Goal: Navigation & Orientation: Find specific page/section

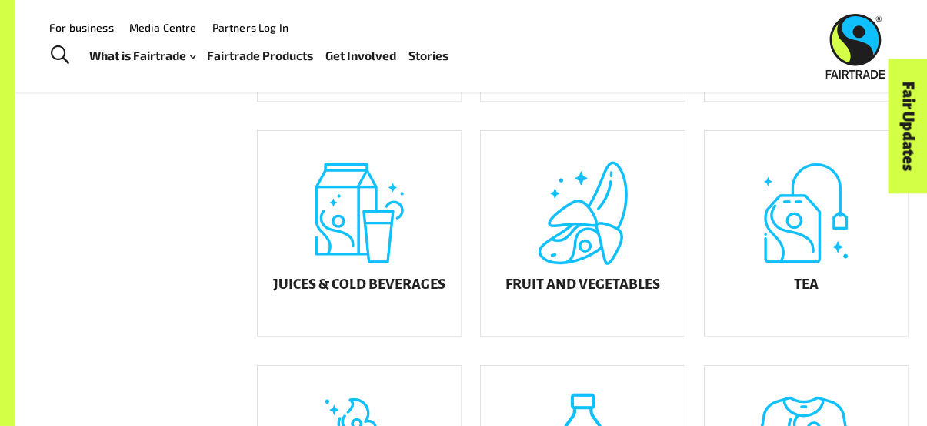
scroll to position [538, 0]
click at [397, 237] on div "Juices & Cold Beverages" at bounding box center [359, 234] width 203 height 205
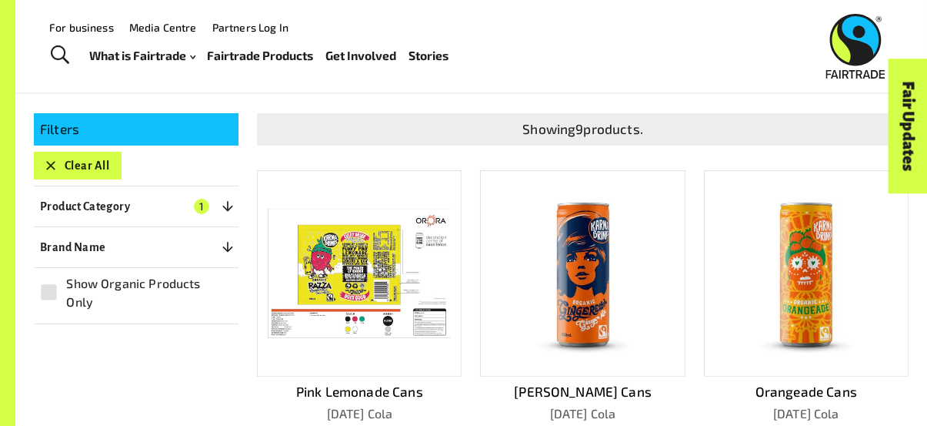
scroll to position [246, 0]
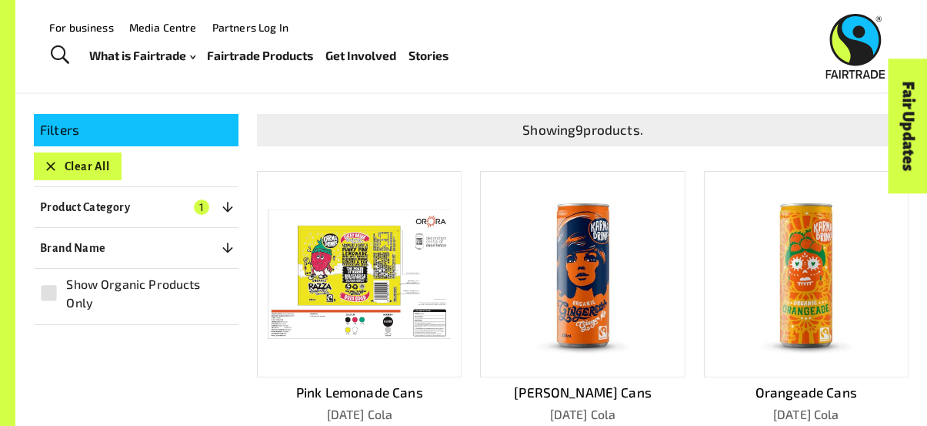
click at [803, 269] on img at bounding box center [807, 274] width 122 height 185
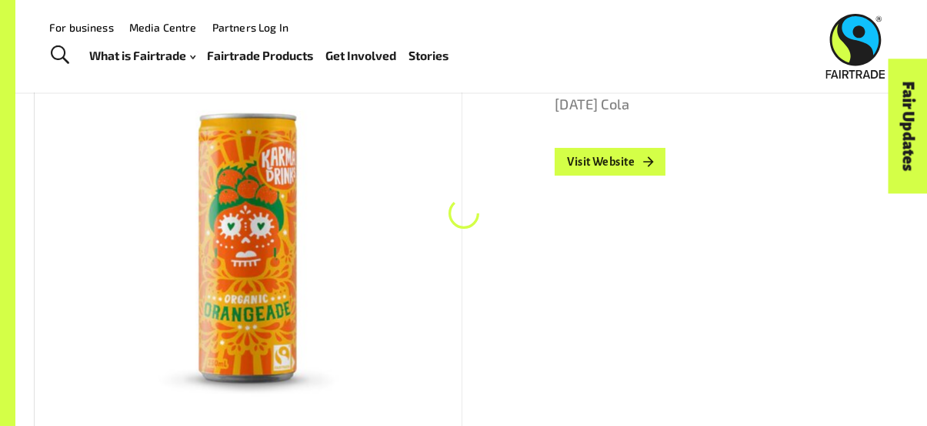
scroll to position [219, 0]
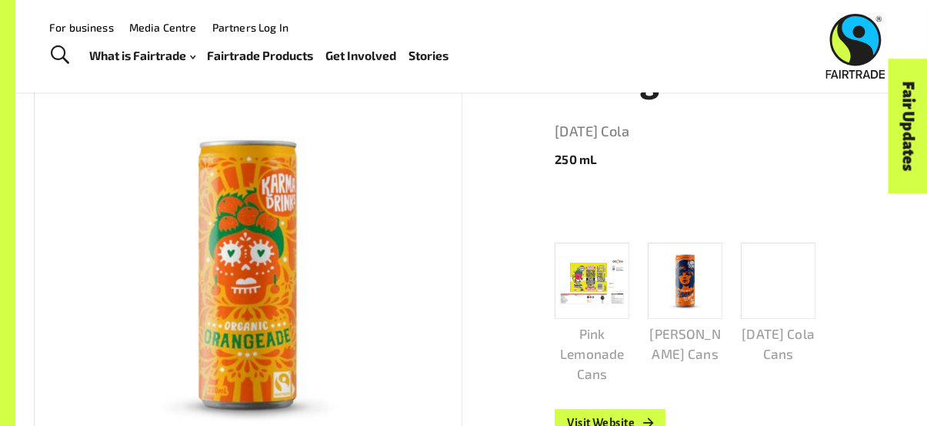
drag, startPoint x: 856, startPoint y: 266, endPoint x: 480, endPoint y: 338, distance: 382.4
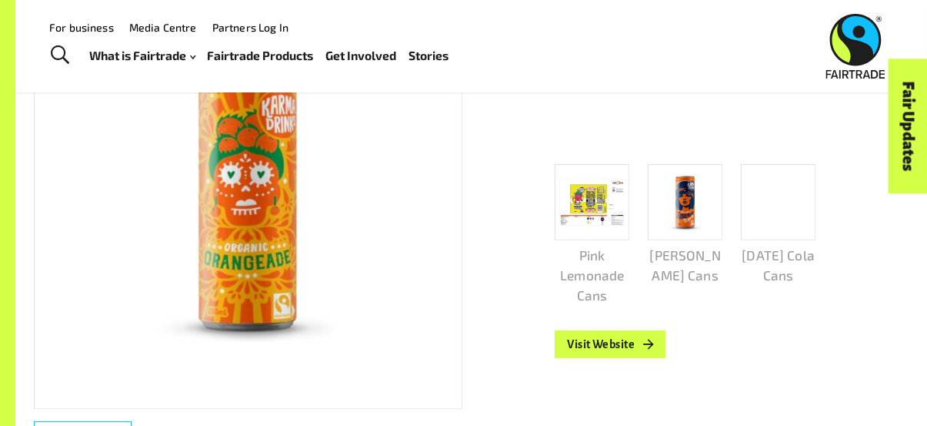
click at [407, 256] on div at bounding box center [248, 194] width 429 height 430
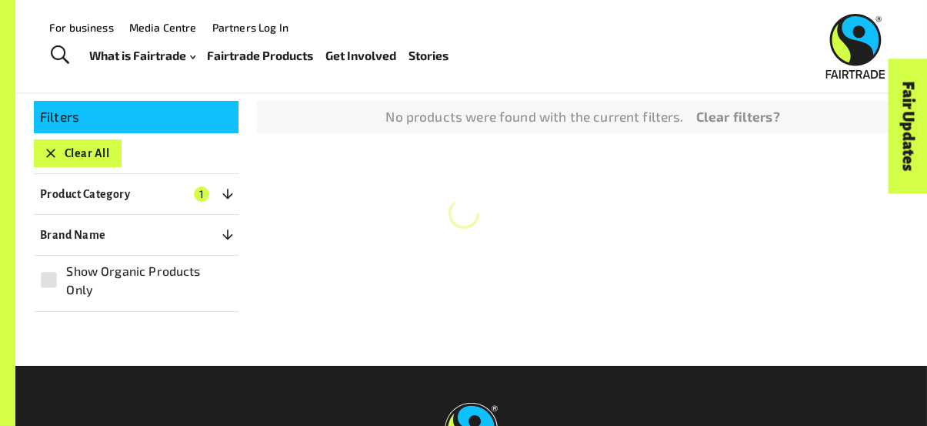
scroll to position [246, 0]
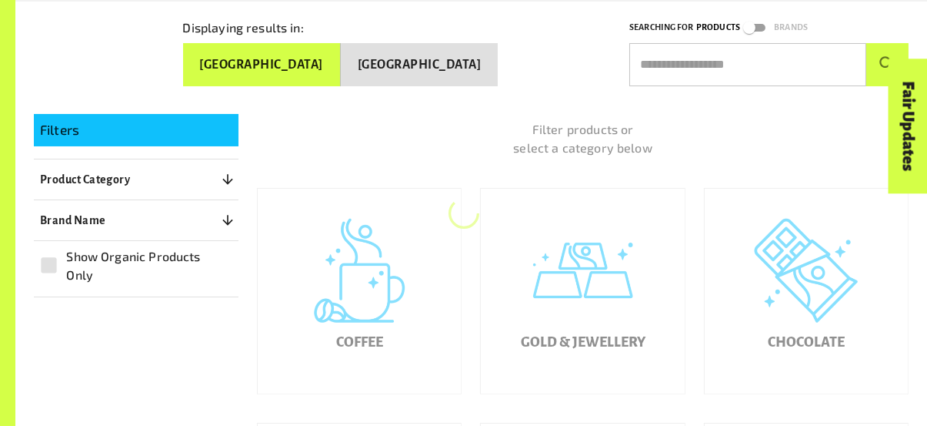
scroll to position [538, 0]
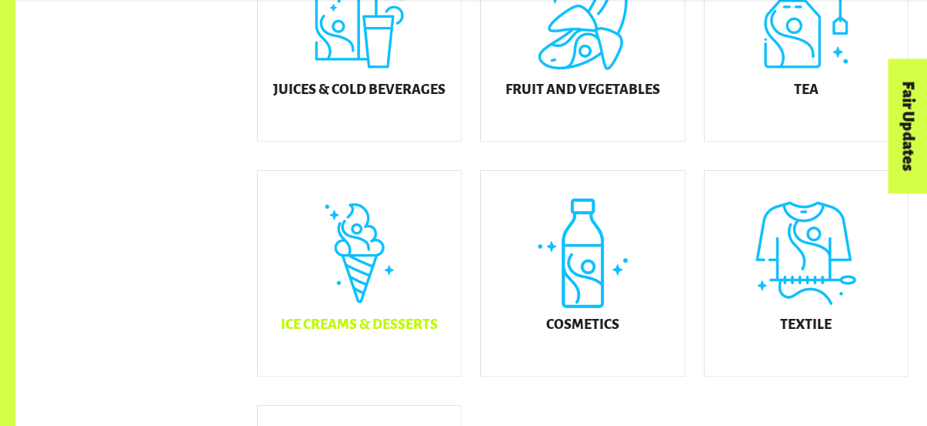
click at [435, 274] on div "Ice Creams & Desserts" at bounding box center [359, 273] width 203 height 205
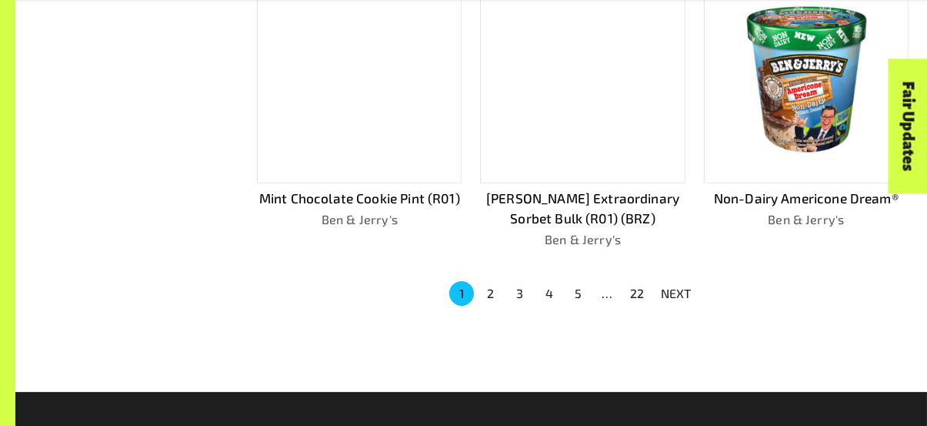
scroll to position [1040, 0]
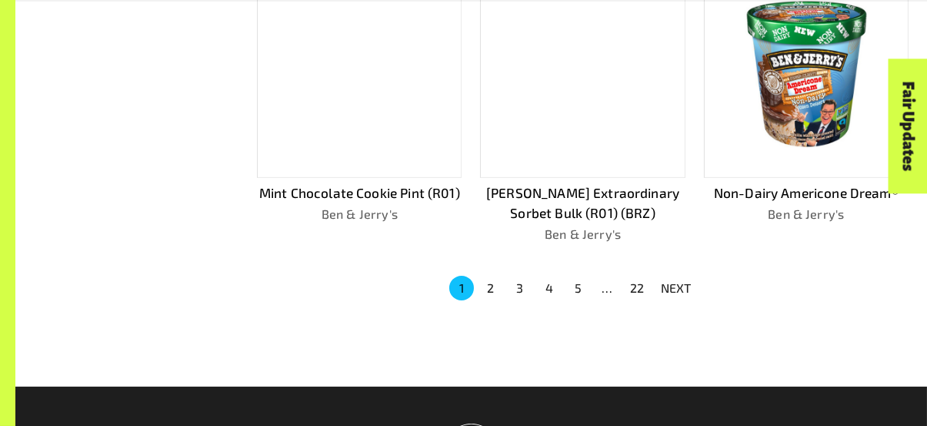
click at [682, 286] on p "NEXT" at bounding box center [676, 288] width 31 height 18
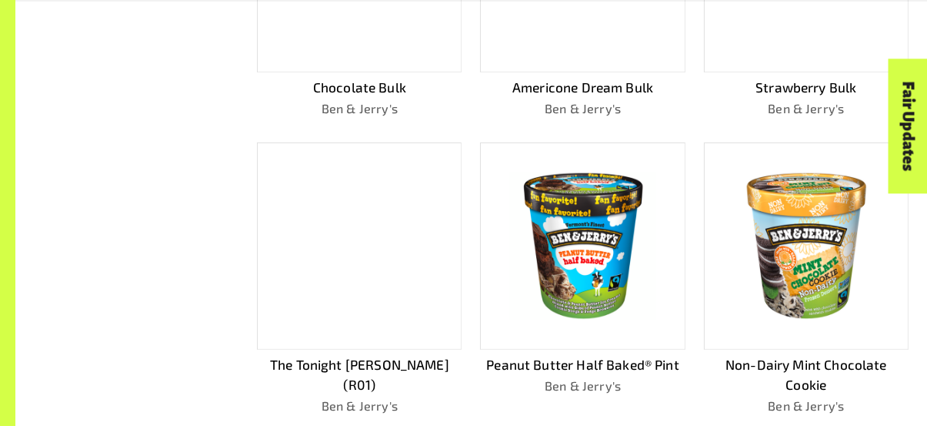
scroll to position [844, 0]
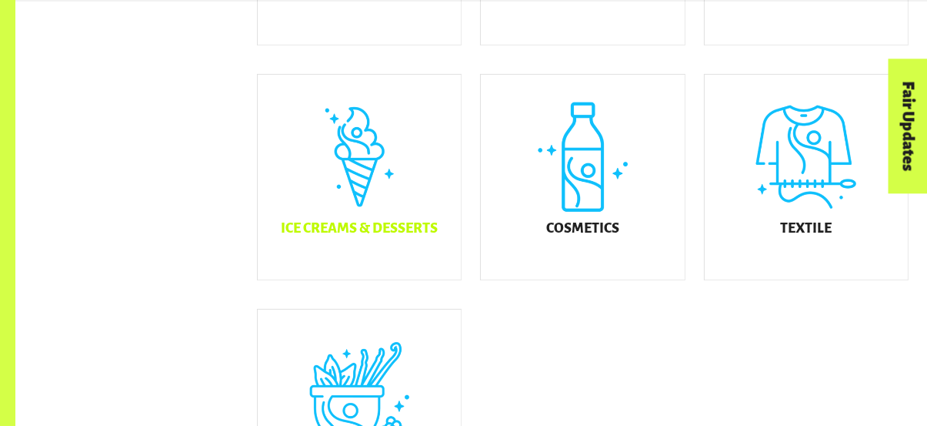
scroll to position [899, 0]
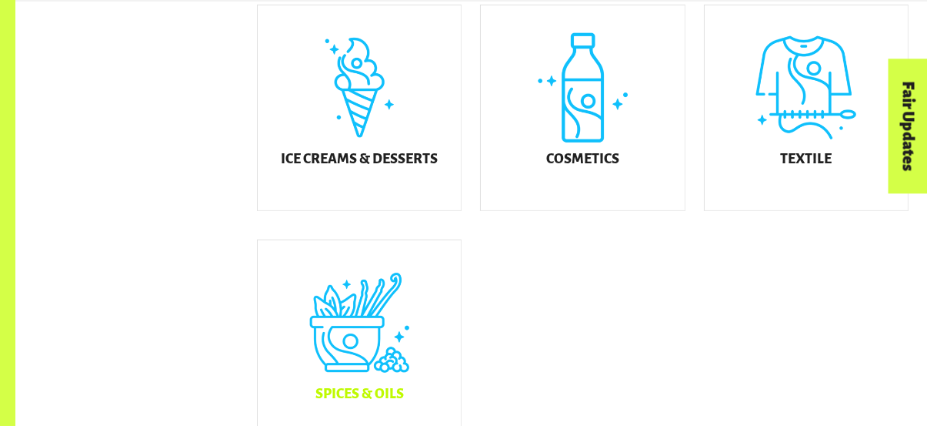
click at [367, 370] on div "Spices & Oils" at bounding box center [359, 342] width 203 height 205
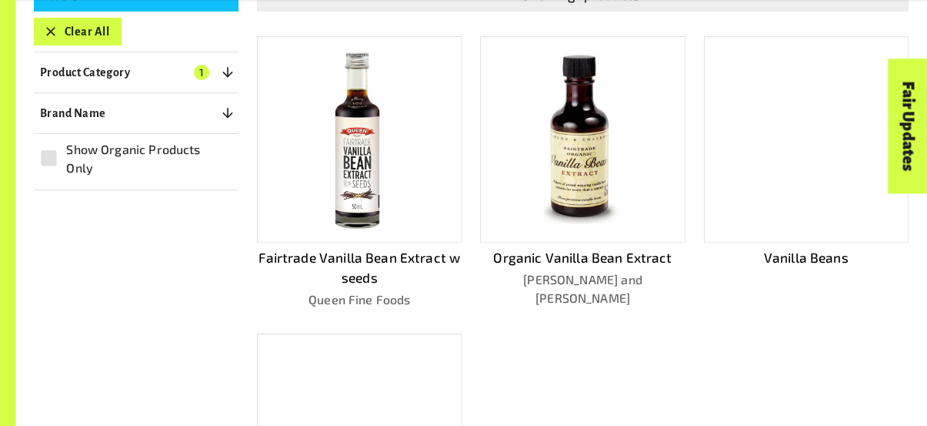
scroll to position [382, 0]
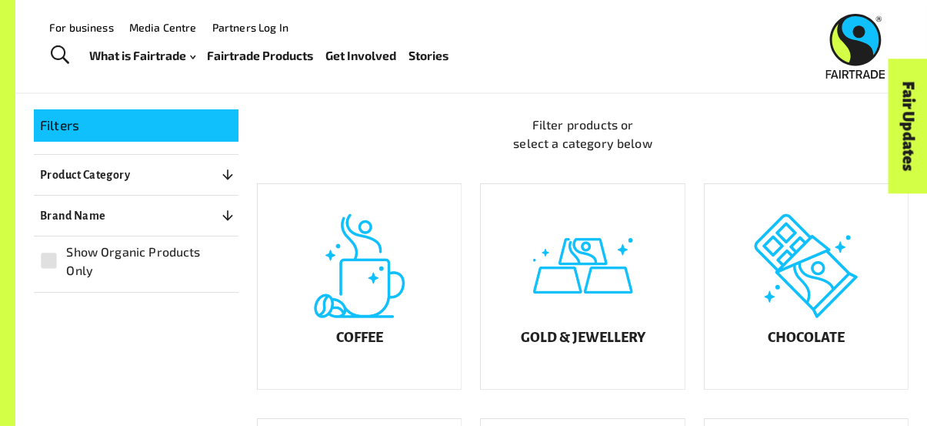
scroll to position [250, 0]
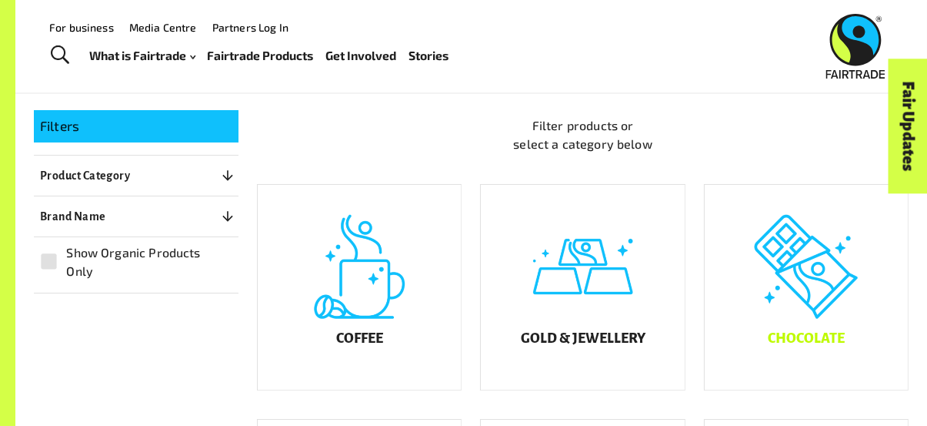
click at [827, 344] on div "Chocolate" at bounding box center [806, 287] width 203 height 205
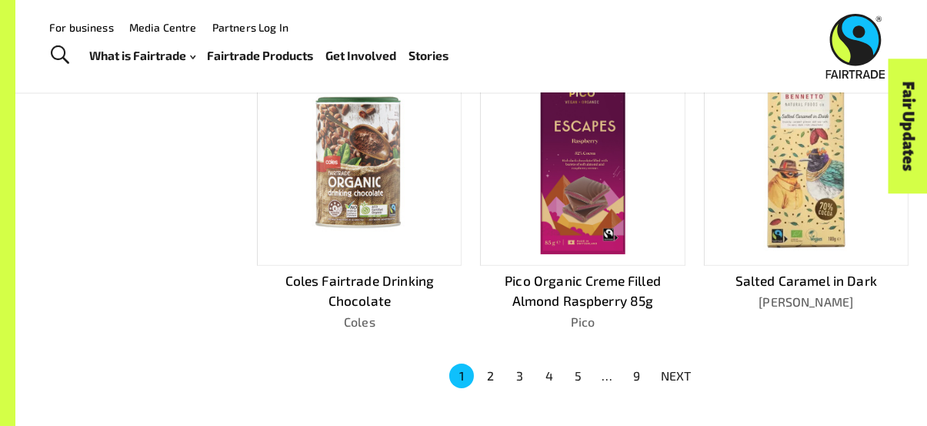
scroll to position [931, 0]
